Goal: Task Accomplishment & Management: Use online tool/utility

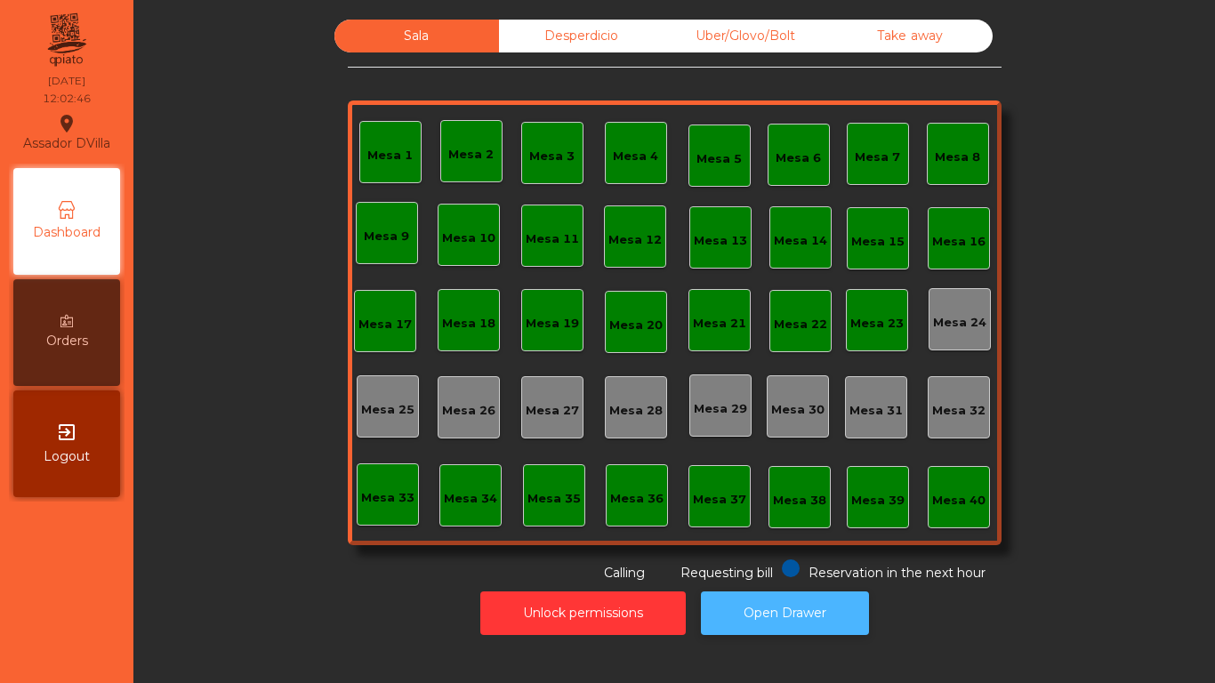
click at [778, 610] on button "Open Drawer" at bounding box center [785, 614] width 168 height 44
click at [786, 624] on button "Open Drawer" at bounding box center [785, 614] width 168 height 44
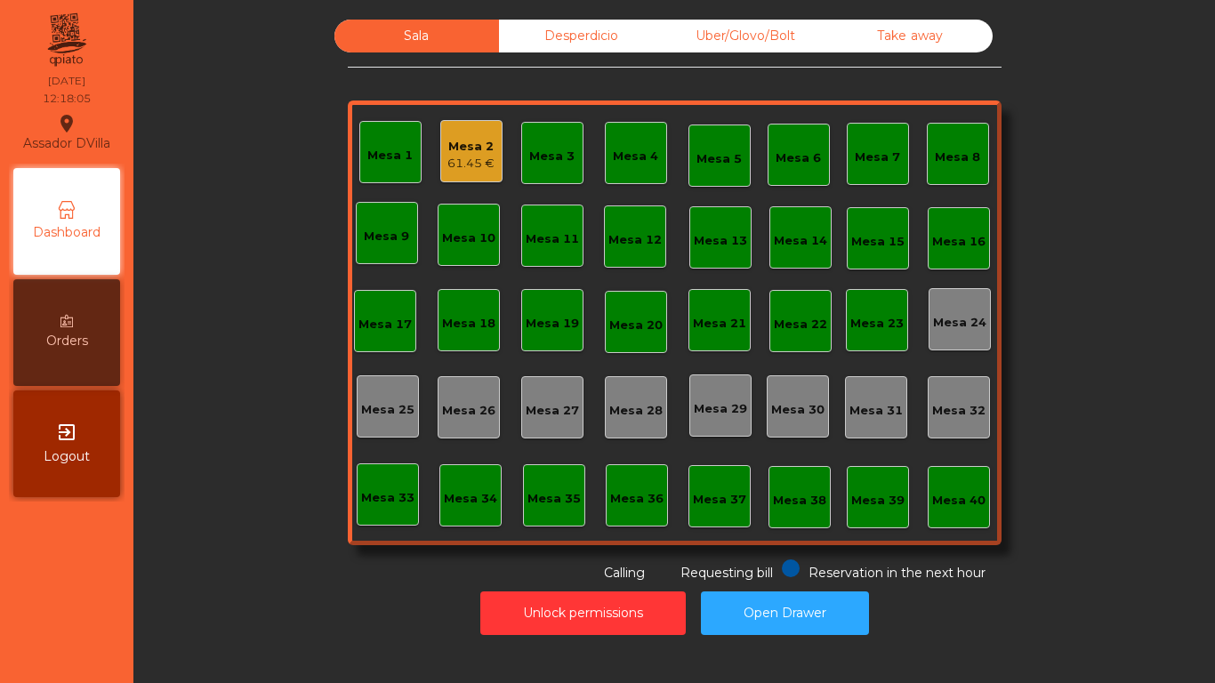
click at [690, 665] on div "Assador DVilla location_on [DATE] 12:18:05 Dashboard Orders exit_to_app Logout …" at bounding box center [607, 341] width 1215 height 683
click at [455, 148] on div "Mesa 2" at bounding box center [470, 147] width 47 height 18
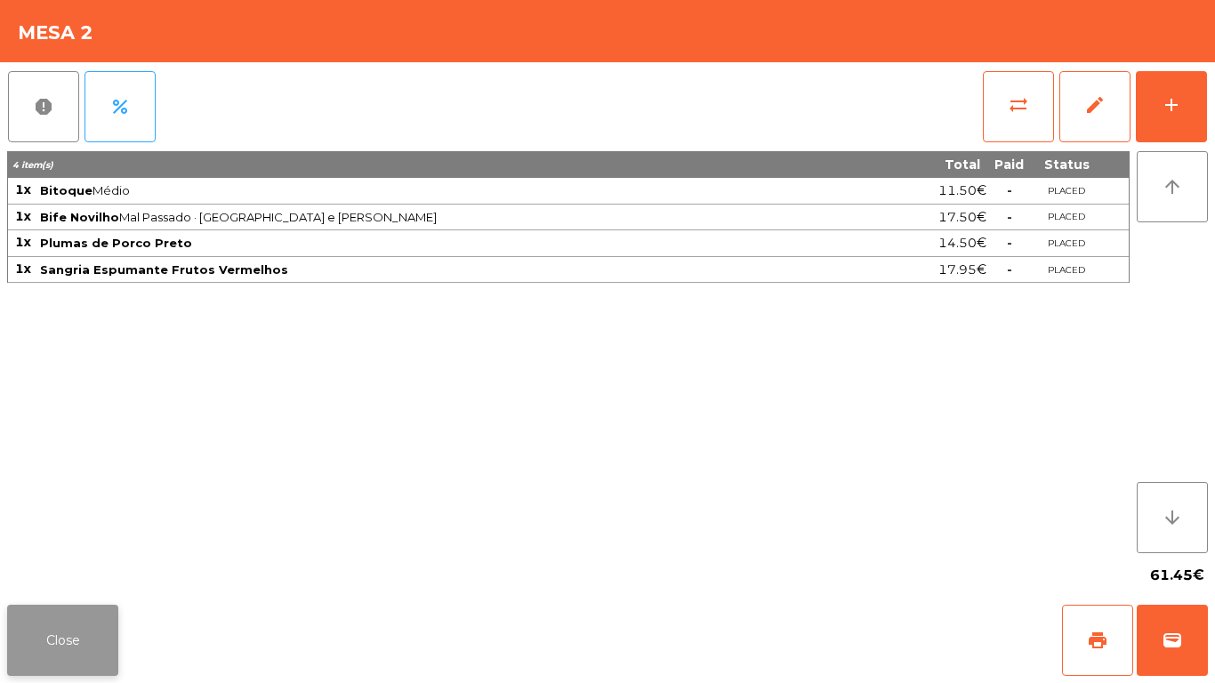
click at [85, 625] on button "Close" at bounding box center [62, 640] width 111 height 71
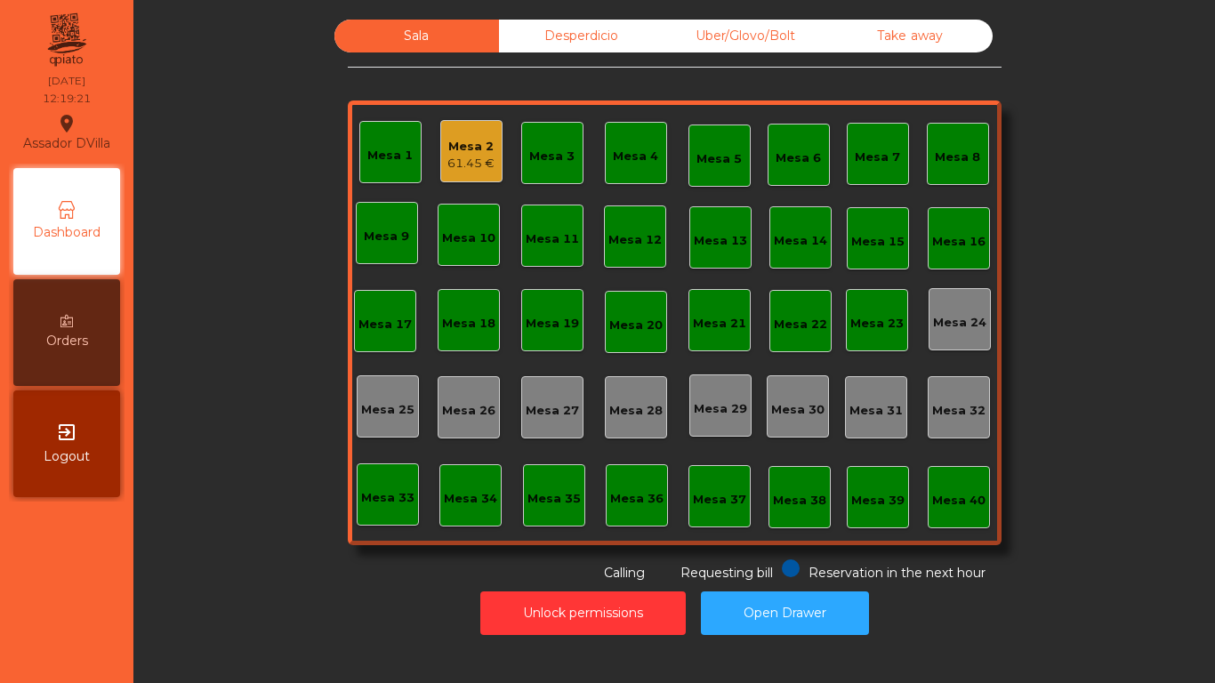
click at [484, 158] on div "61.45 €" at bounding box center [470, 164] width 47 height 18
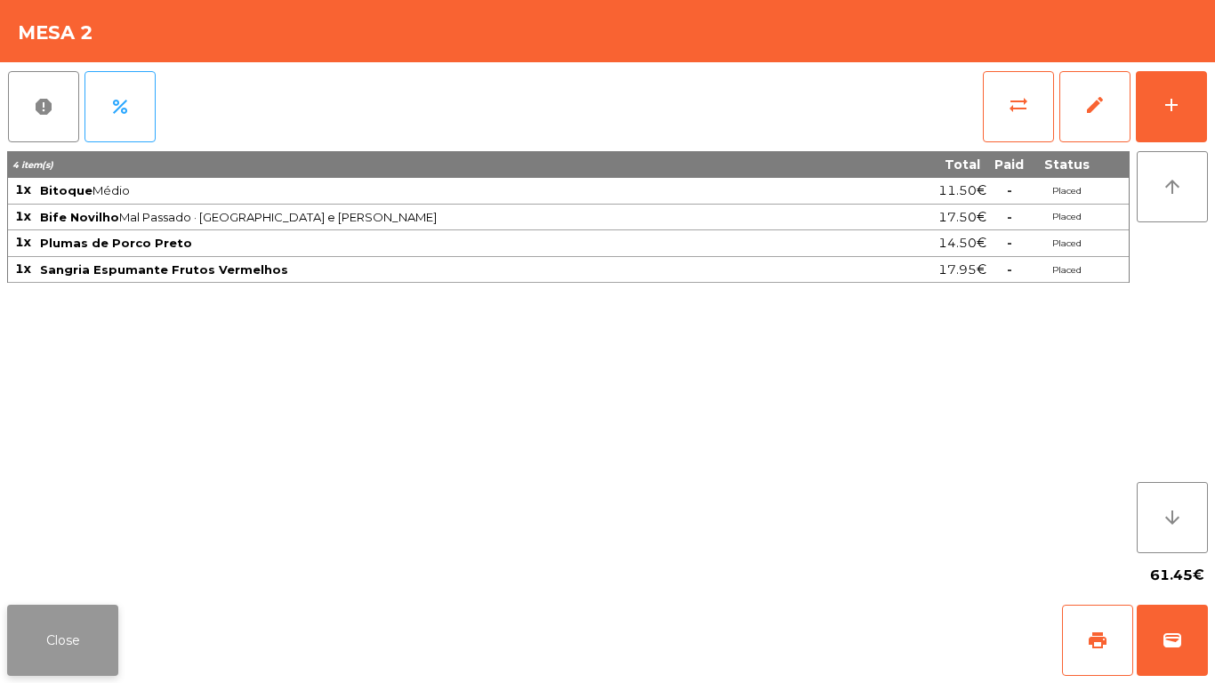
click at [87, 624] on button "Close" at bounding box center [62, 640] width 111 height 71
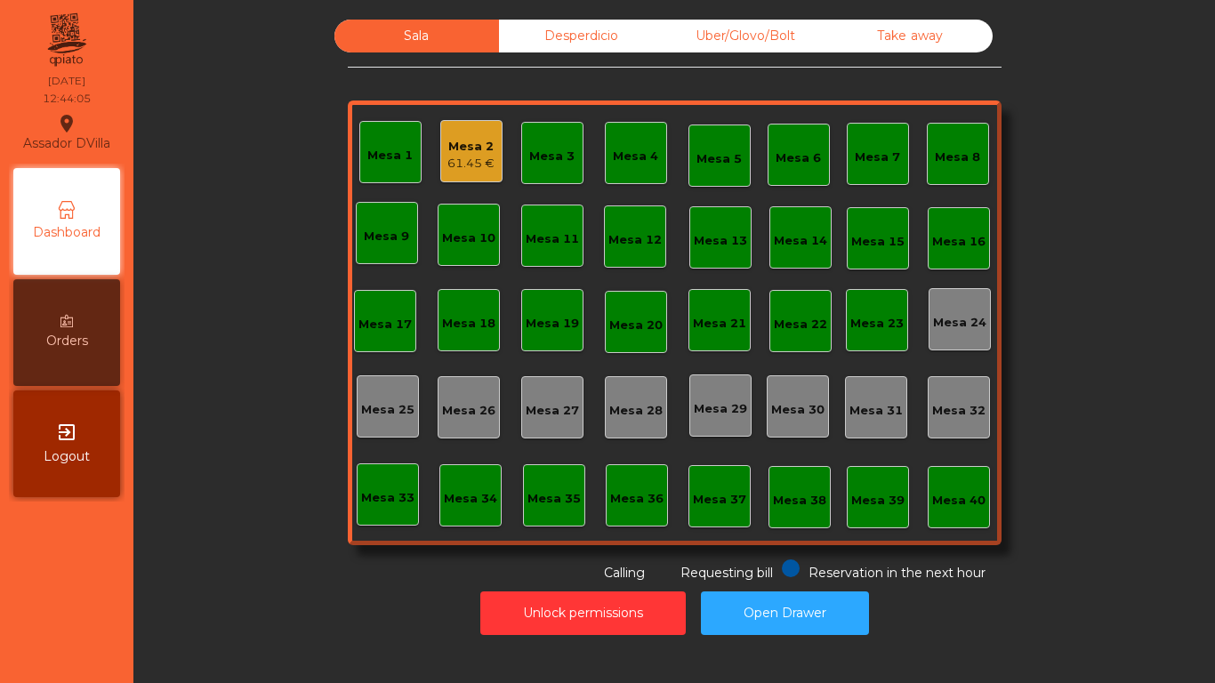
click at [112, 581] on nav "Assador DVilla location_on [DATE] 12:44:05 Dashboard Orders exit_to_app Logout" at bounding box center [66, 341] width 133 height 683
click at [470, 190] on div "Mesa 1 Mesa 2 61.45 € Mesa 3 Mesa 4 Mesa 5 Mesa 6 Mesa 7 Mesa 8 [GEOGRAPHIC_DAT…" at bounding box center [675, 323] width 654 height 445
click at [469, 164] on div "61.45 €" at bounding box center [470, 164] width 47 height 18
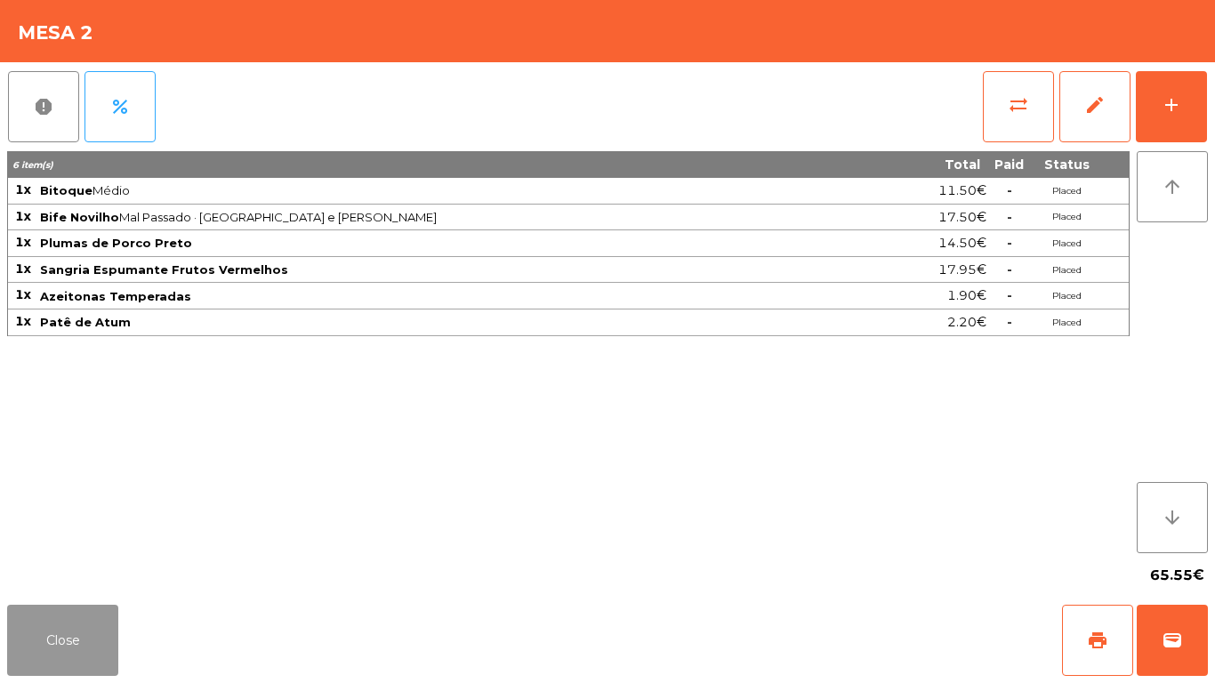
click at [15, 651] on button "Close" at bounding box center [62, 640] width 111 height 71
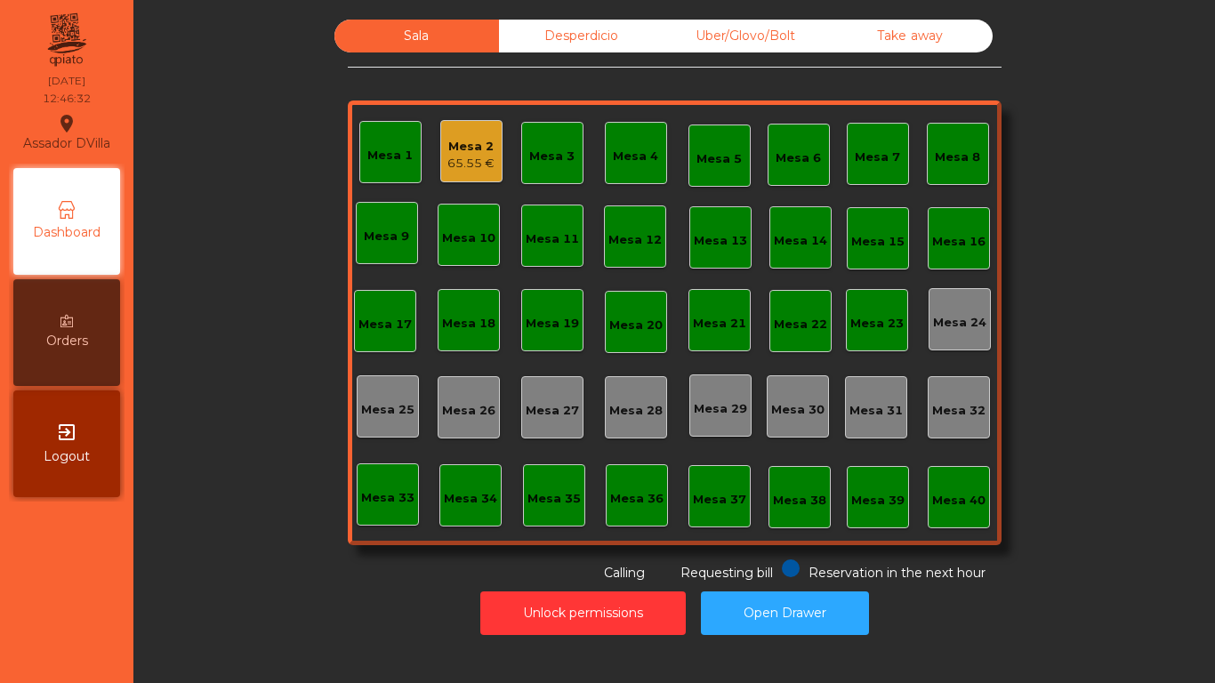
click at [533, 38] on div "Desperdicio" at bounding box center [581, 36] width 165 height 33
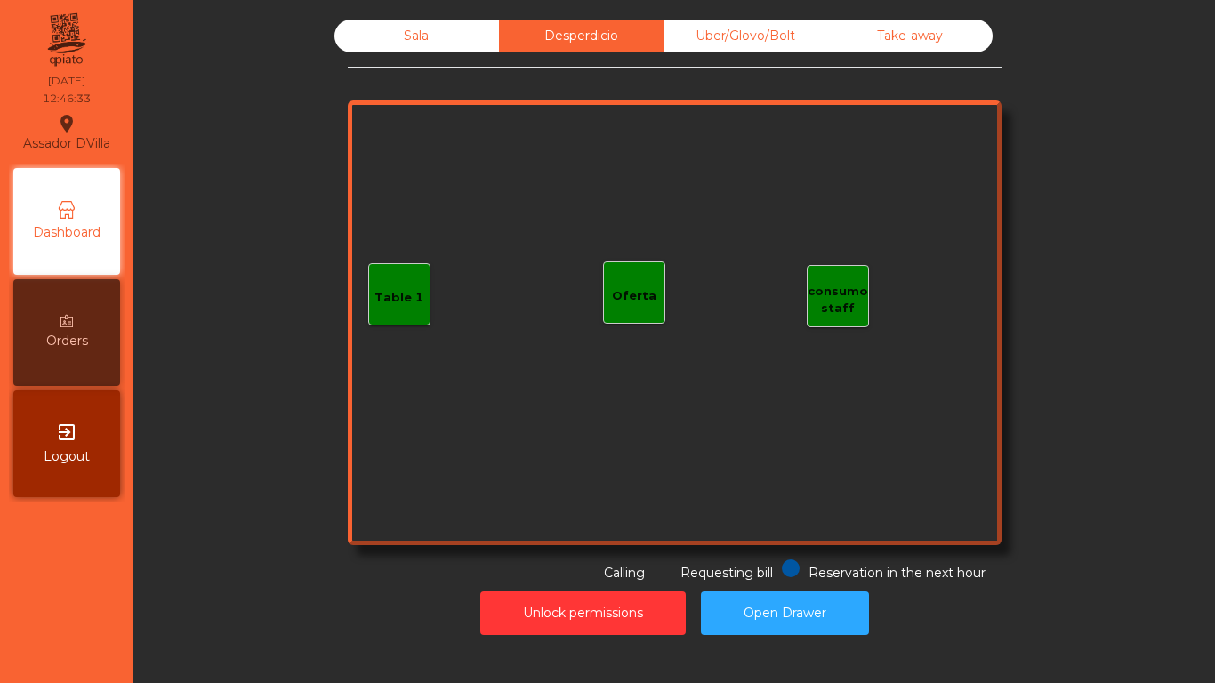
click at [746, 36] on div "Uber/Glovo/Bolt" at bounding box center [746, 36] width 165 height 33
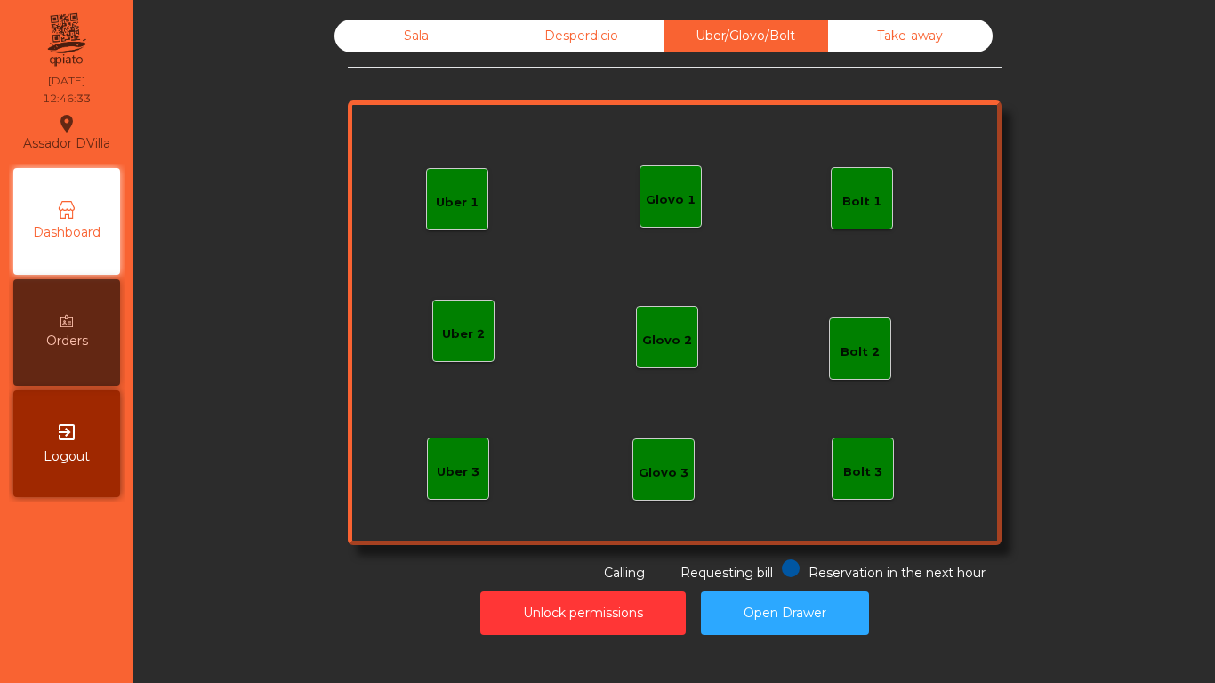
click at [909, 36] on div "Take away" at bounding box center [910, 36] width 165 height 33
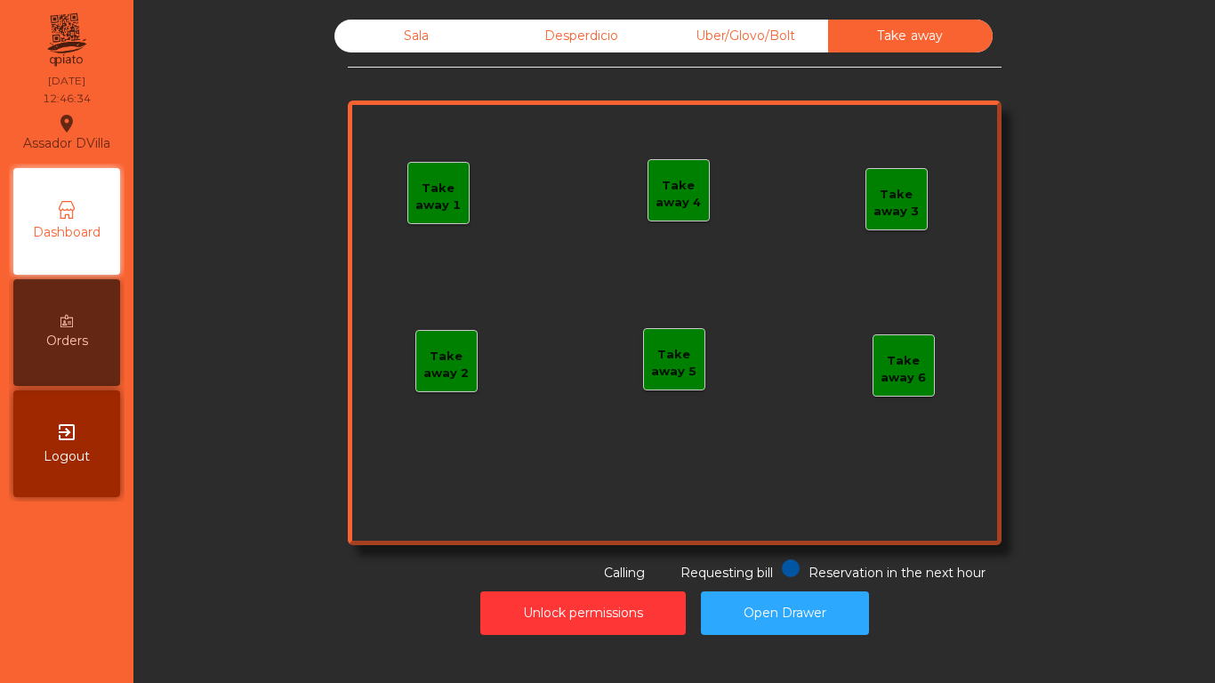
click at [454, 24] on div "Sala" at bounding box center [416, 36] width 165 height 33
